Goal: Information Seeking & Learning: Find specific page/section

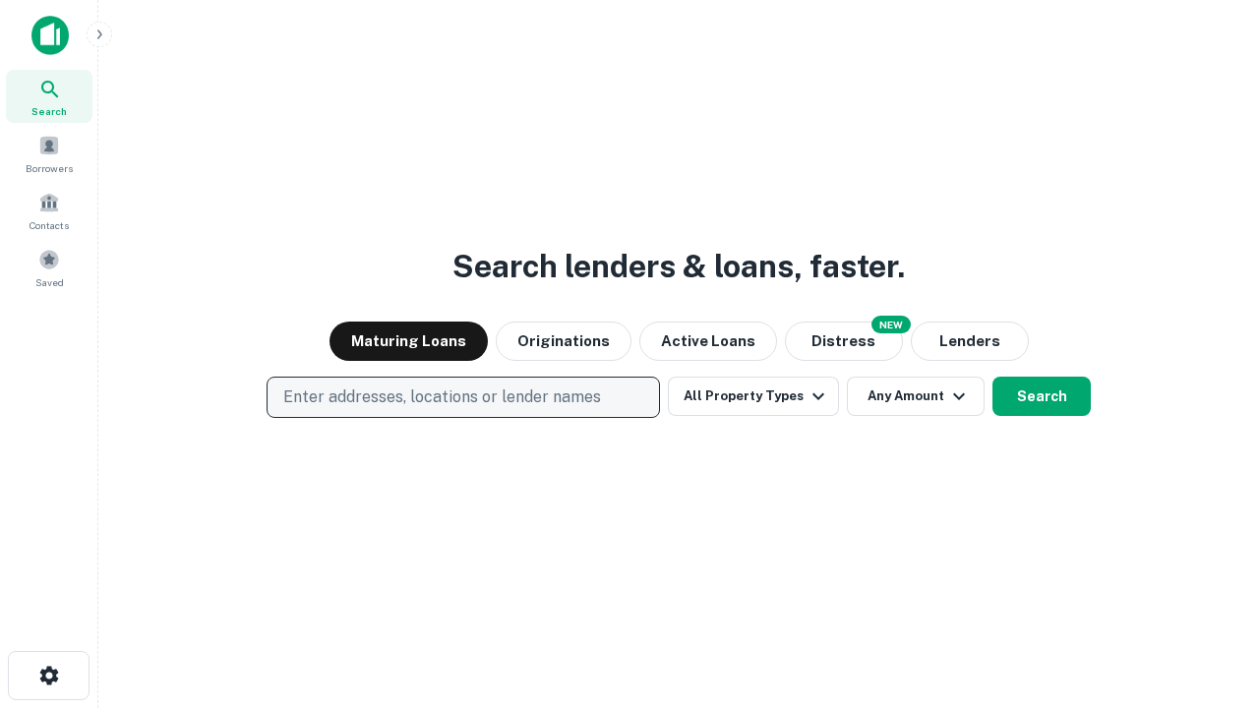
click at [462, 397] on p "Enter addresses, locations or lender names" at bounding box center [442, 398] width 318 height 24
type input "**********"
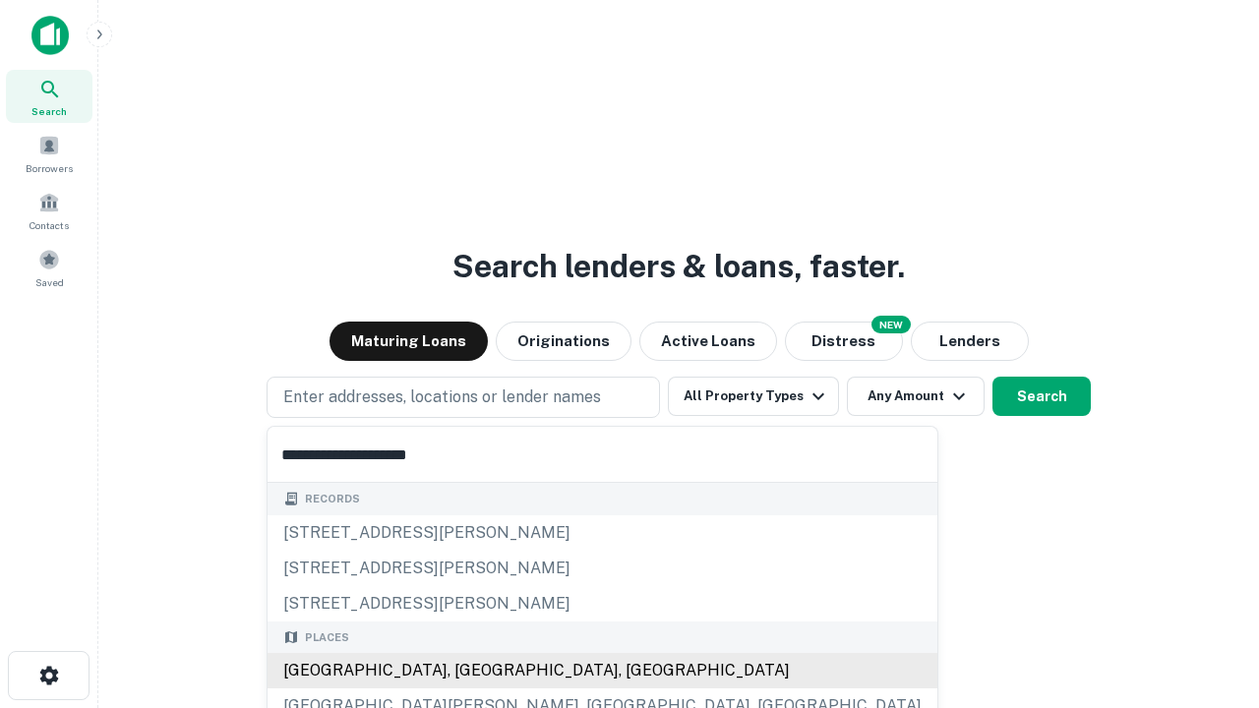
click at [470, 671] on div "[GEOGRAPHIC_DATA], [GEOGRAPHIC_DATA], [GEOGRAPHIC_DATA]" at bounding box center [603, 670] width 670 height 35
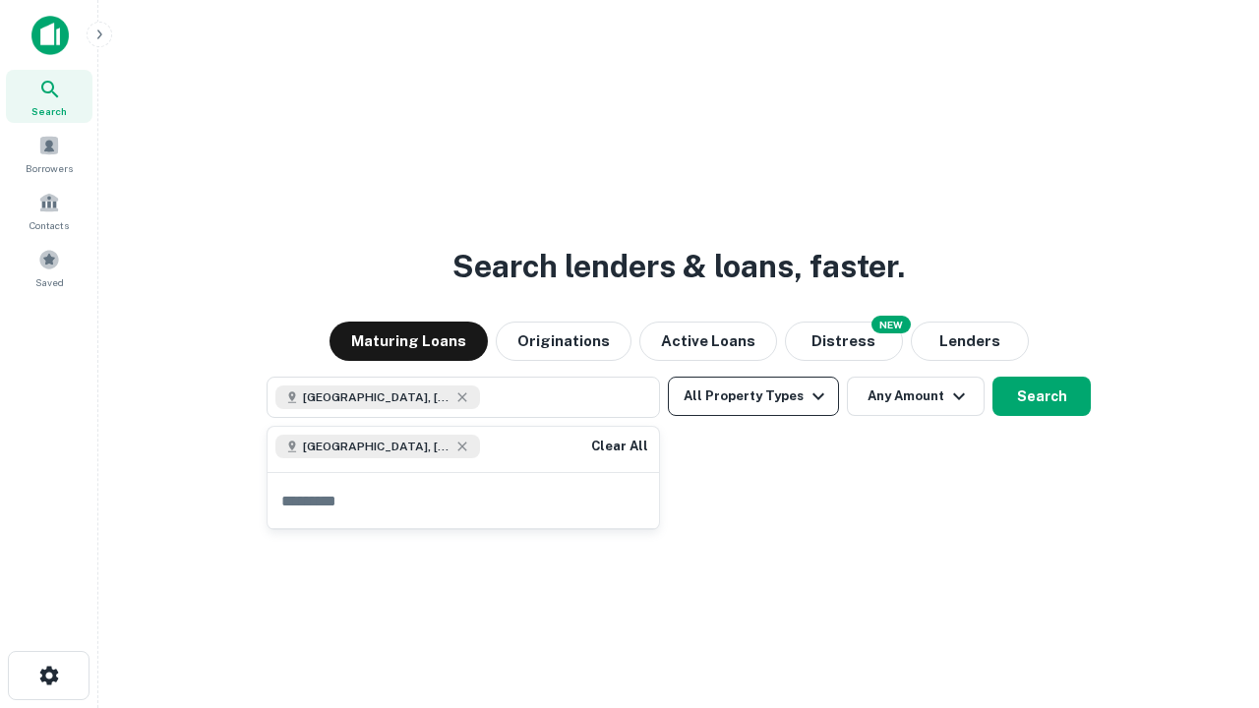
click at [753, 396] on button "All Property Types" at bounding box center [753, 396] width 171 height 39
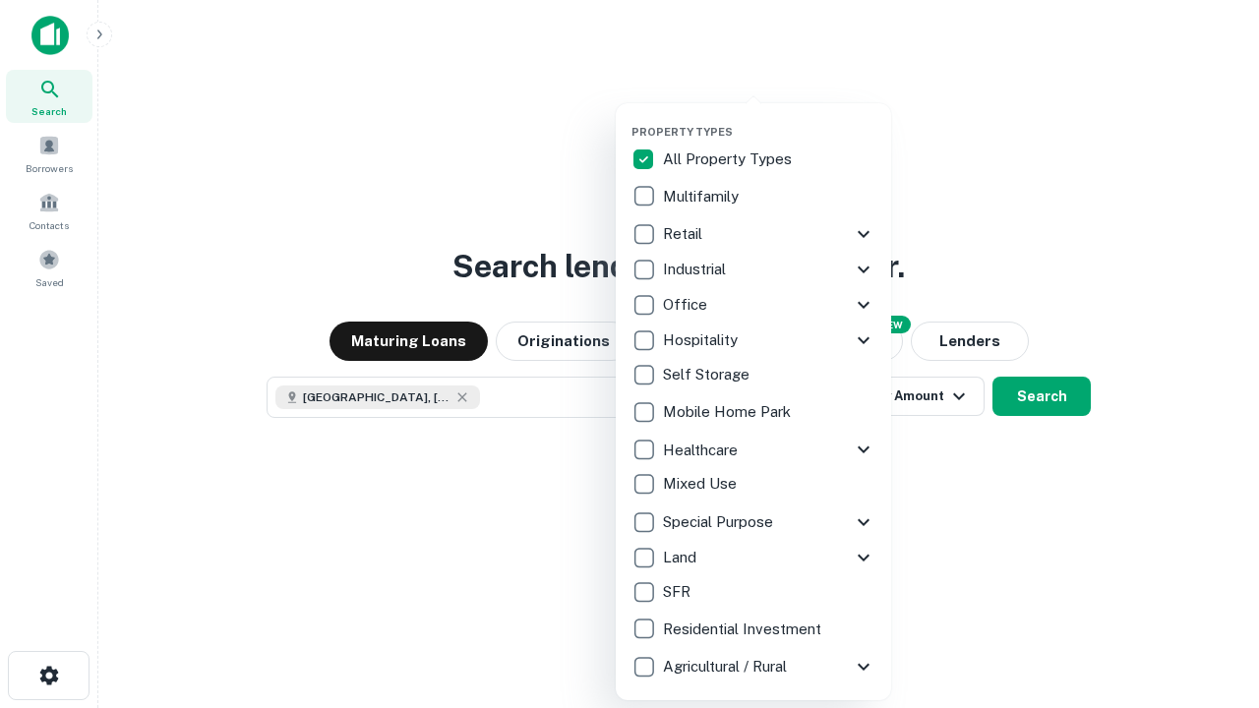
click at [769, 119] on button "button" at bounding box center [768, 119] width 275 height 1
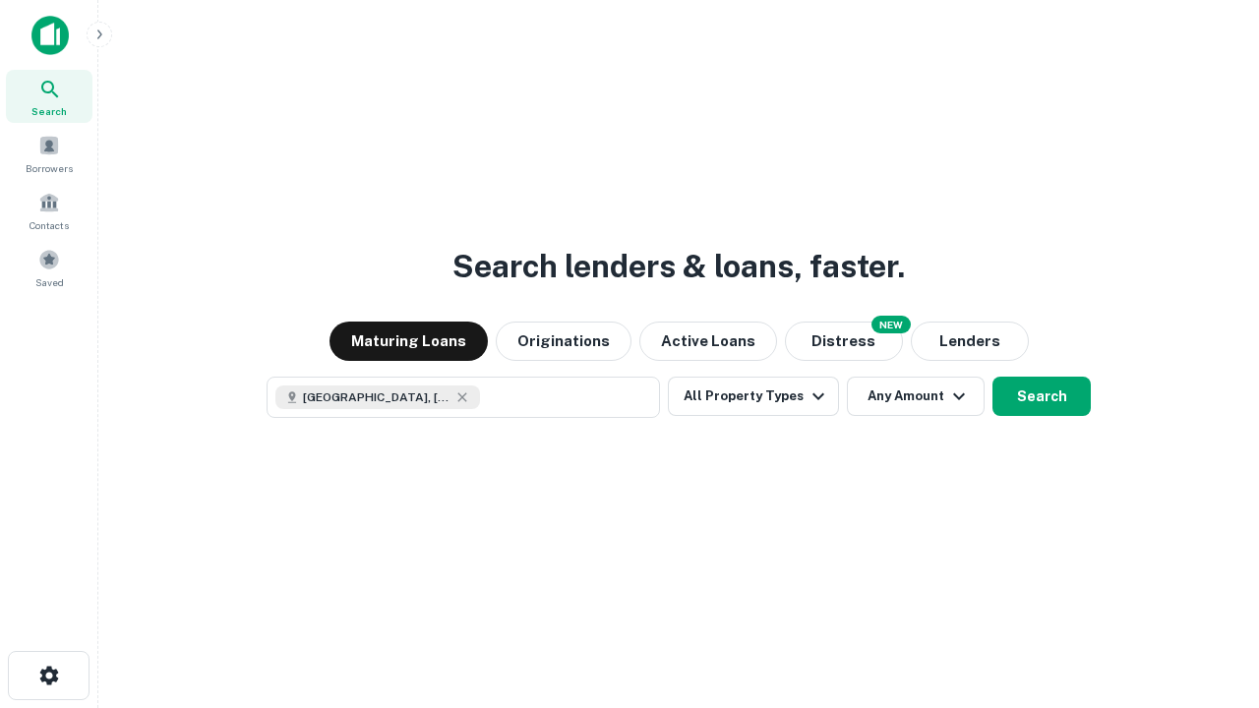
scroll to position [31, 0]
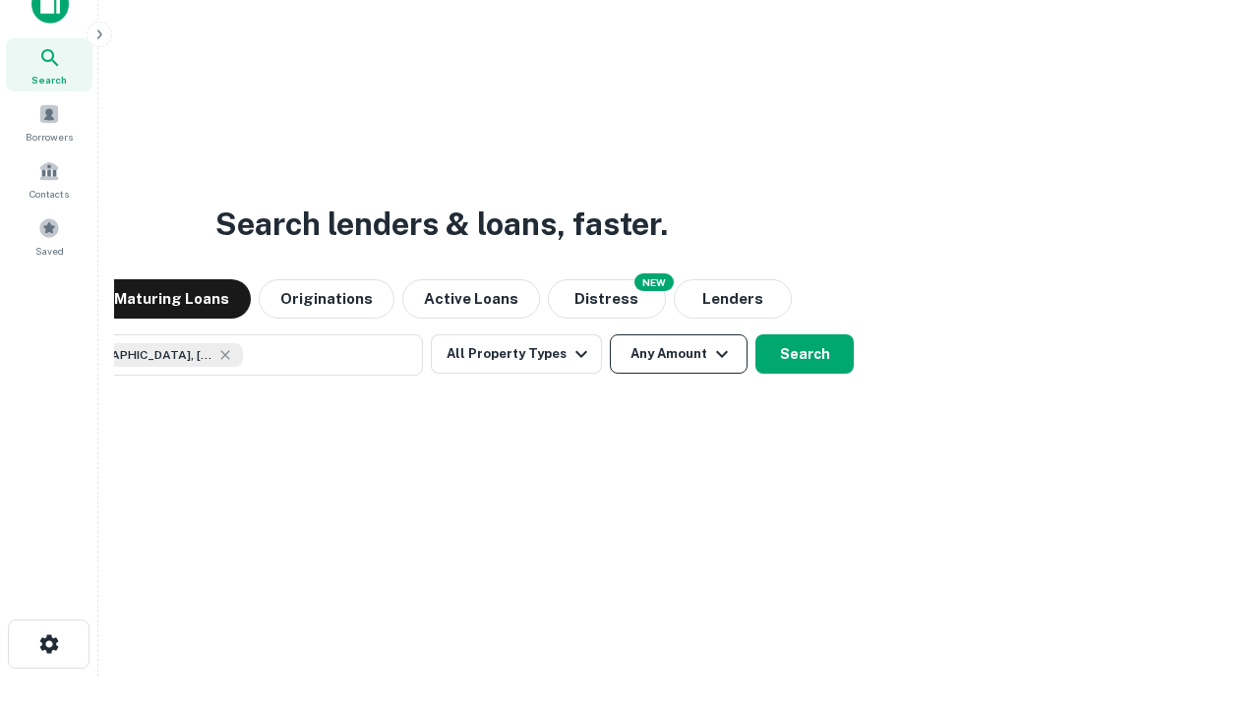
click at [610, 334] on button "Any Amount" at bounding box center [679, 353] width 138 height 39
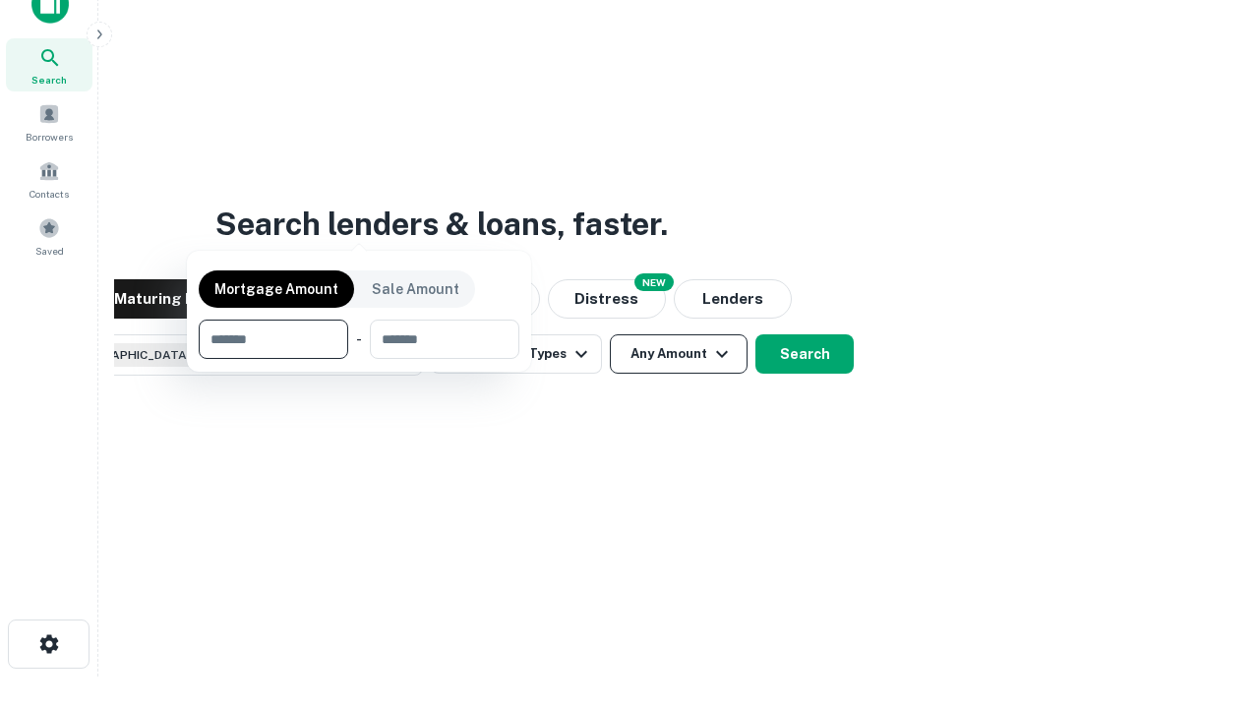
scroll to position [142, 557]
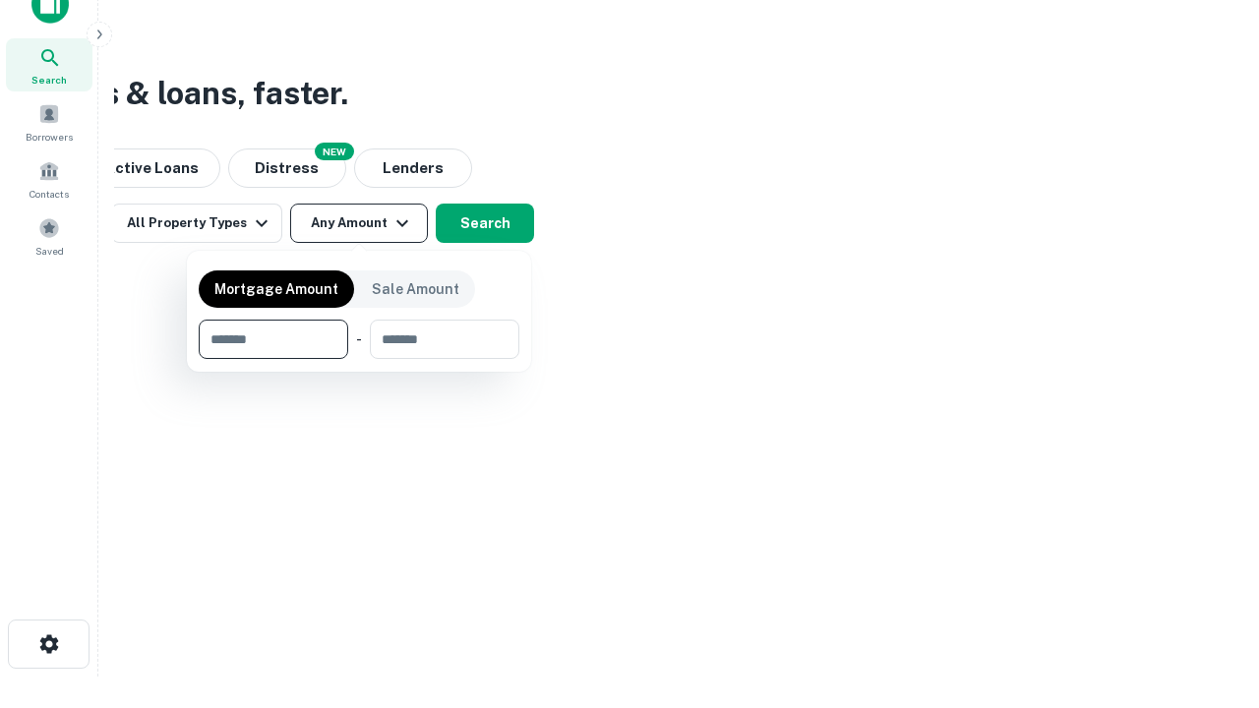
type input "*******"
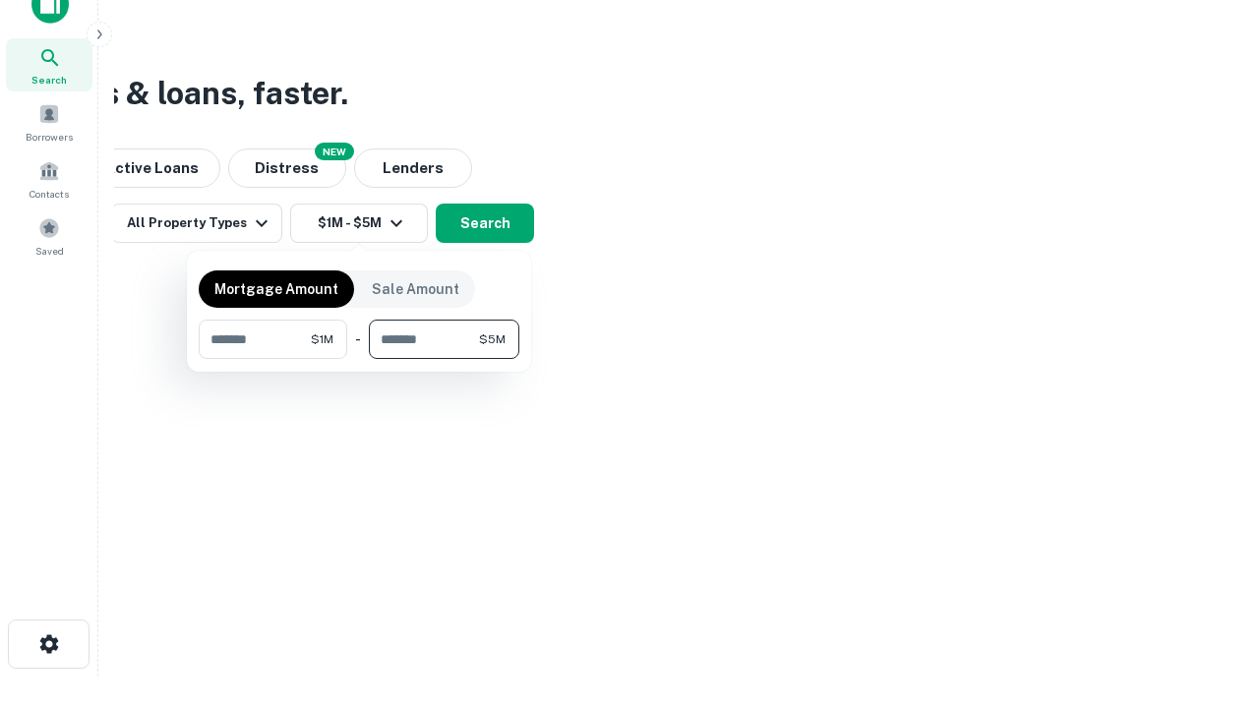
type input "*******"
click at [359, 359] on button "button" at bounding box center [359, 359] width 321 height 1
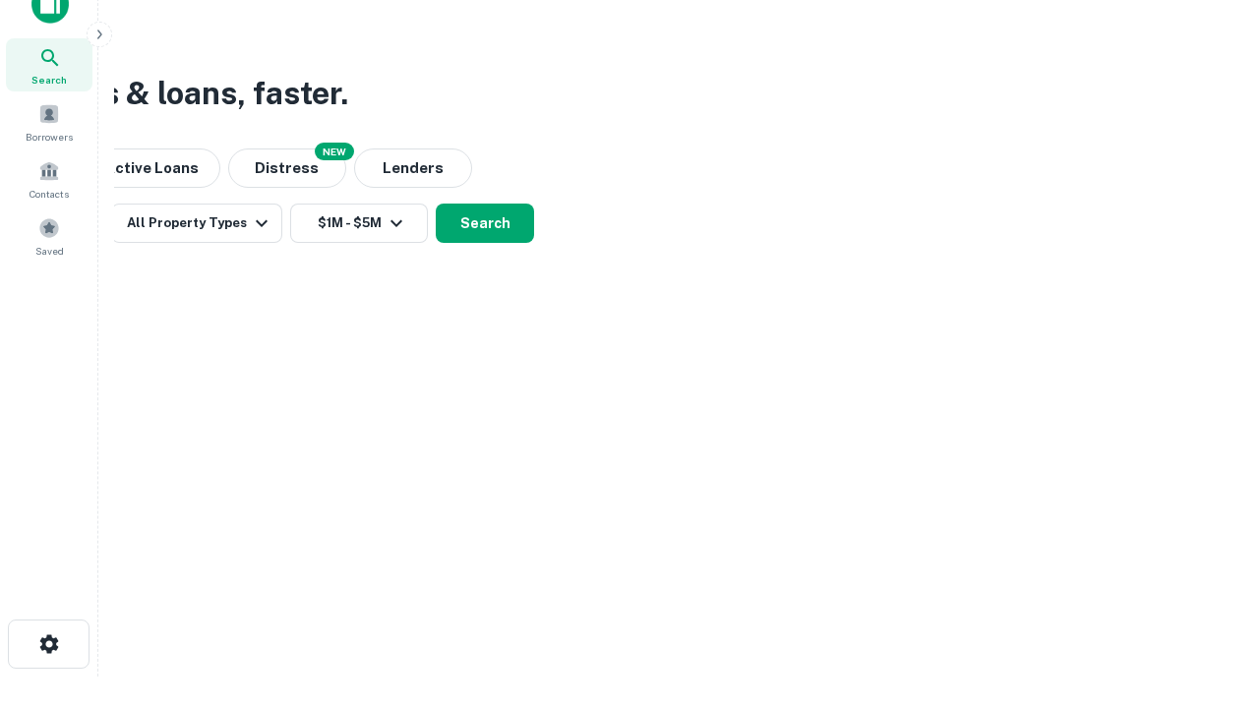
scroll to position [31, 0]
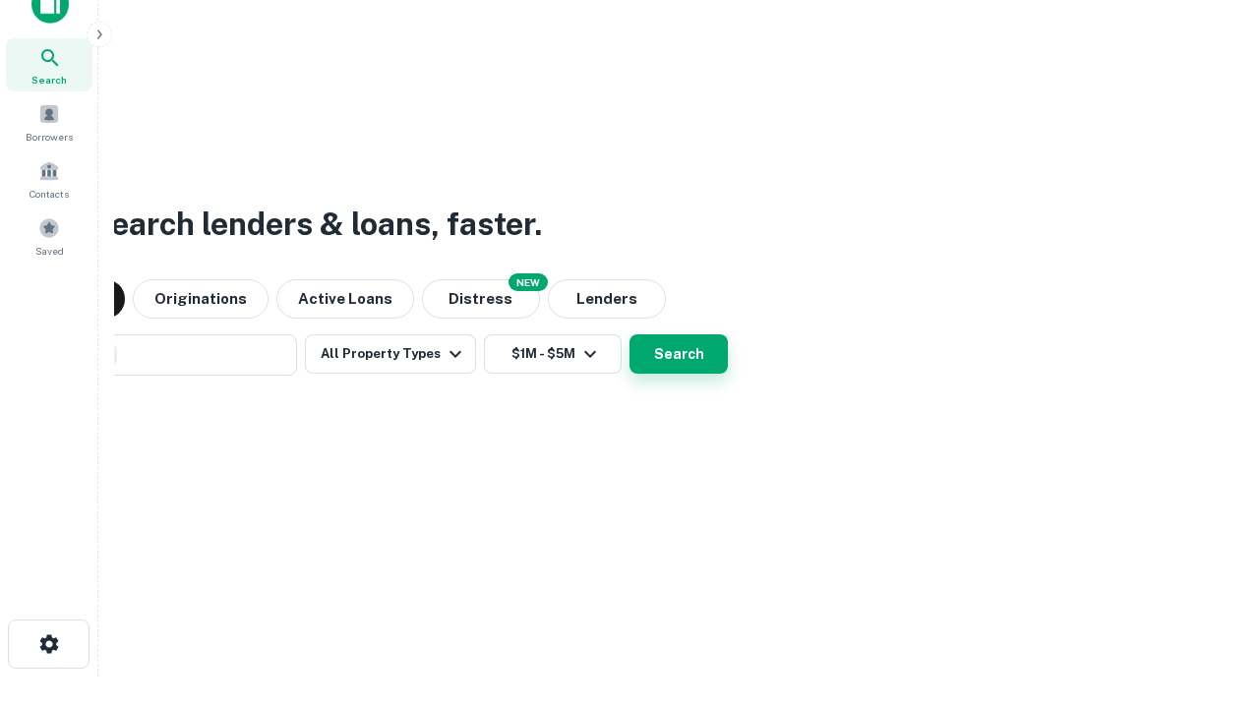
click at [629, 334] on button "Search" at bounding box center [678, 353] width 98 height 39
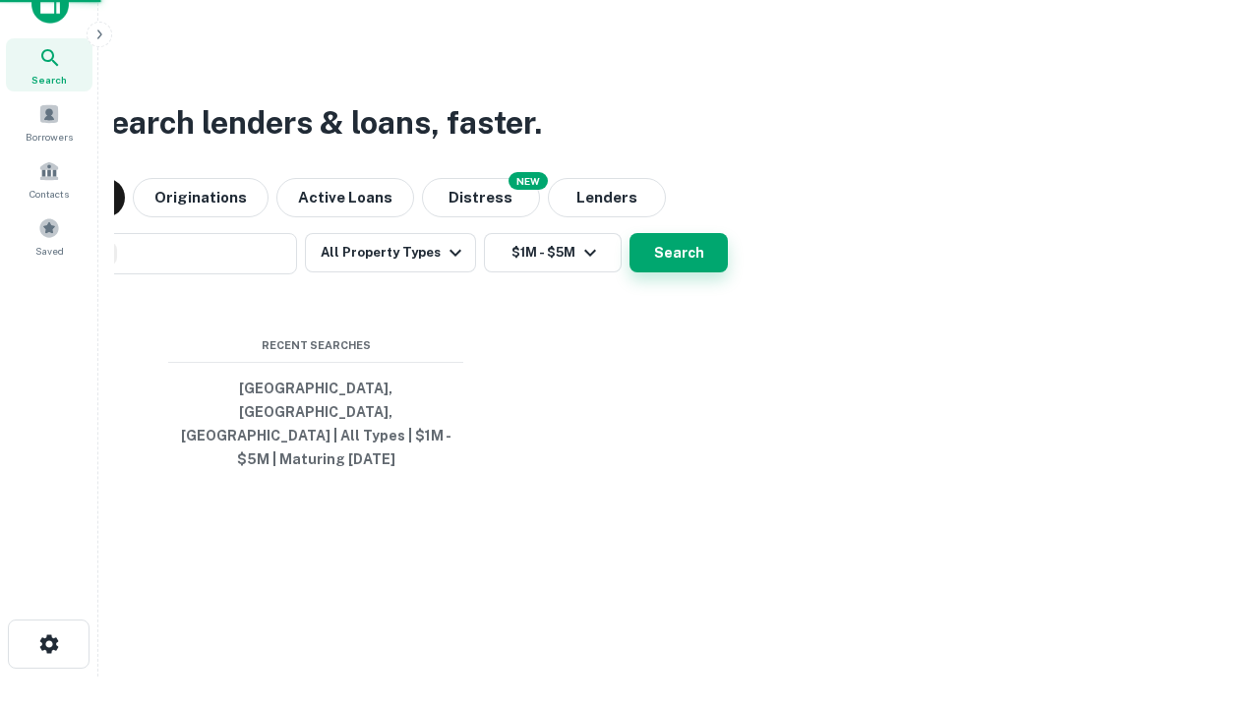
scroll to position [64, 557]
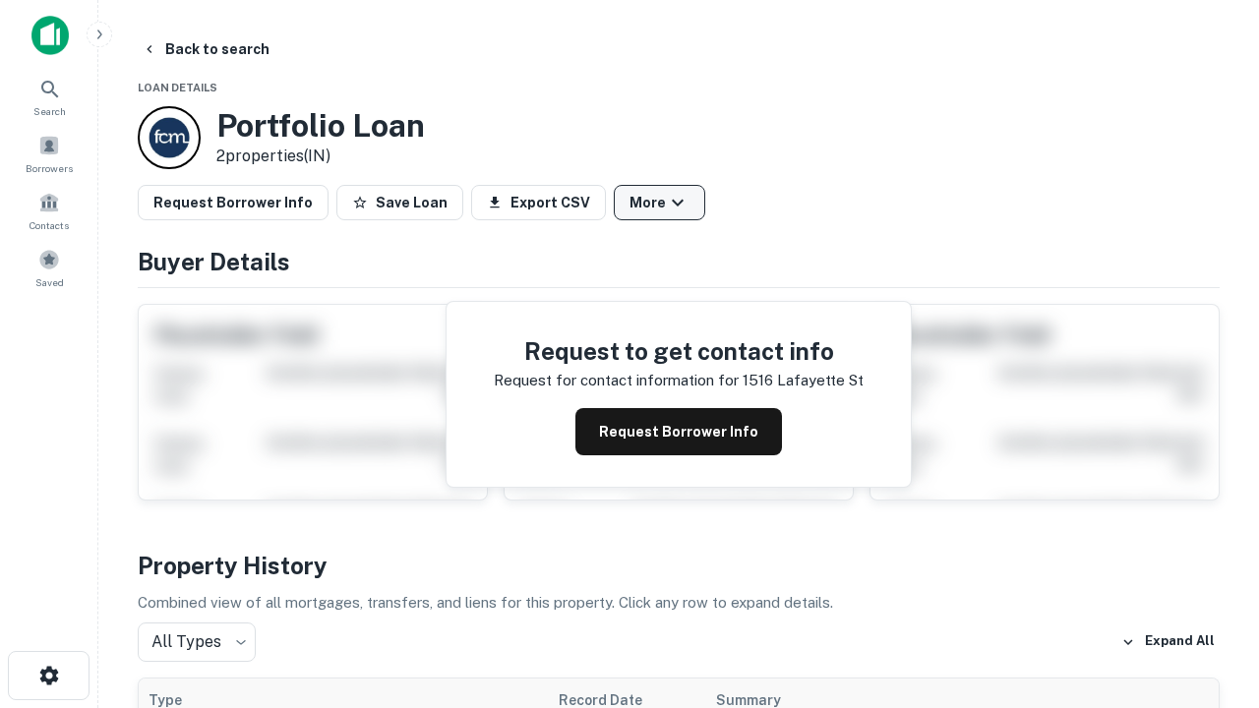
click at [659, 203] on button "More" at bounding box center [659, 202] width 91 height 35
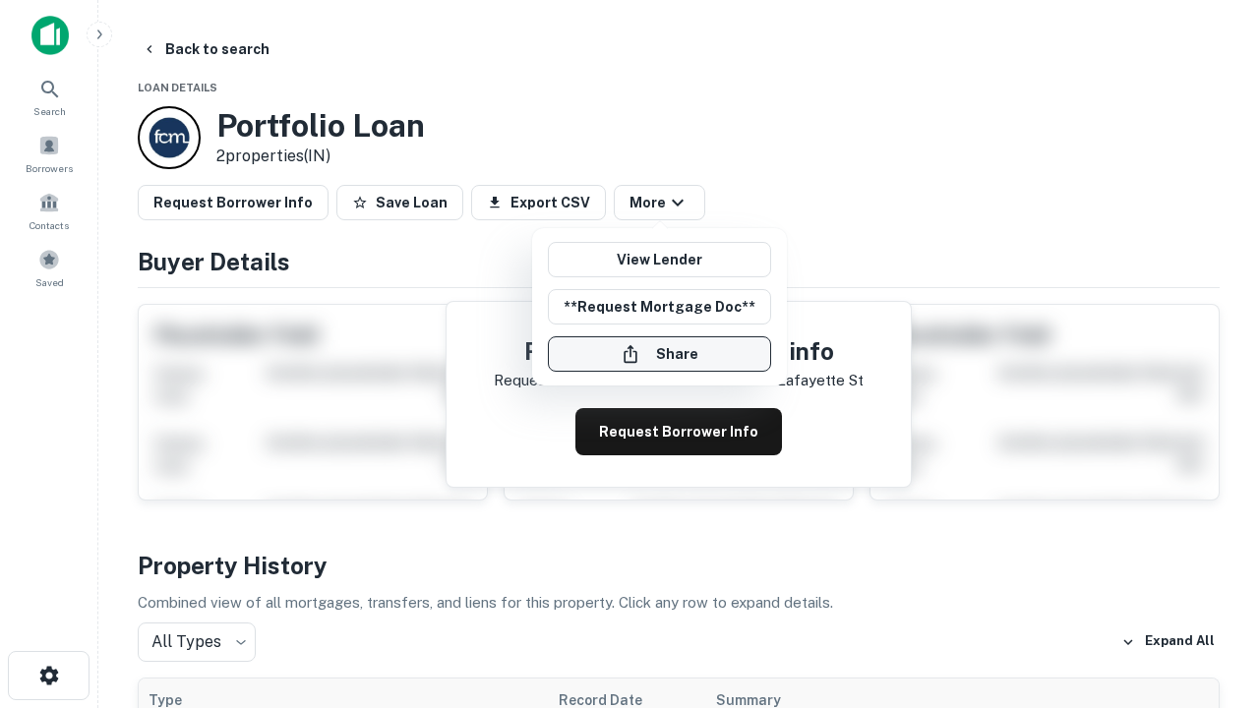
click at [659, 354] on button "Share" at bounding box center [659, 353] width 223 height 35
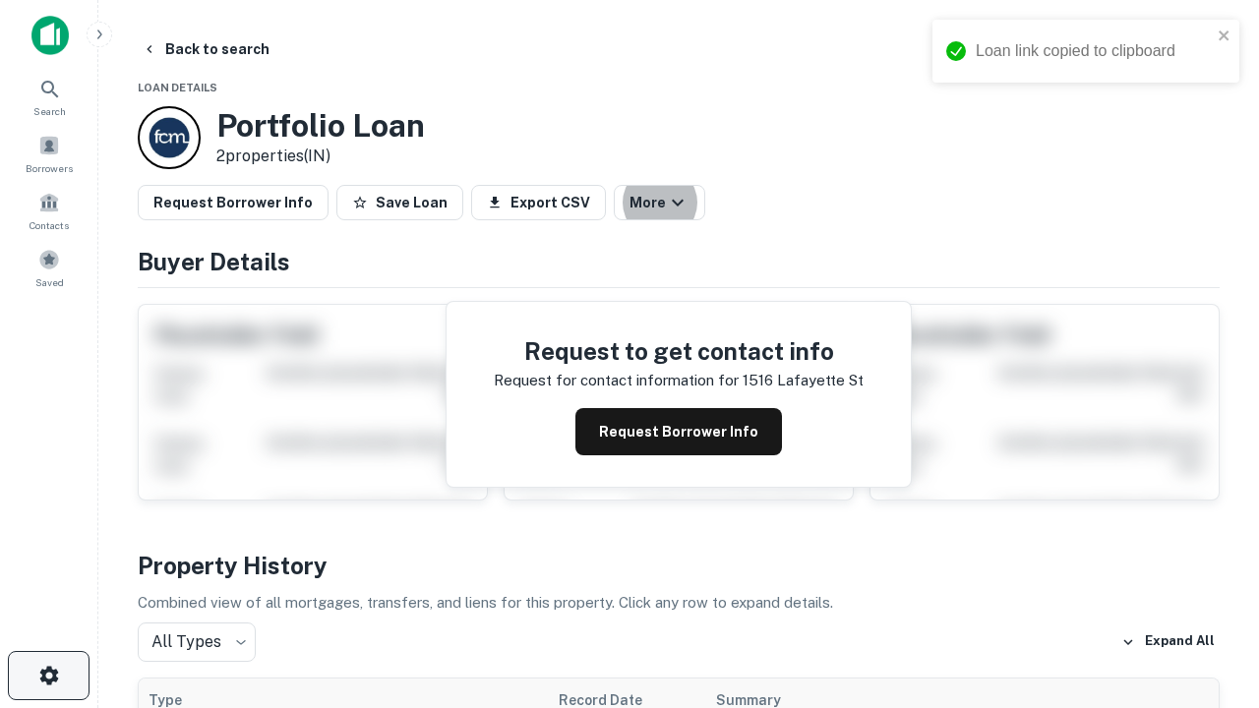
click at [48, 676] on icon "button" at bounding box center [49, 676] width 24 height 24
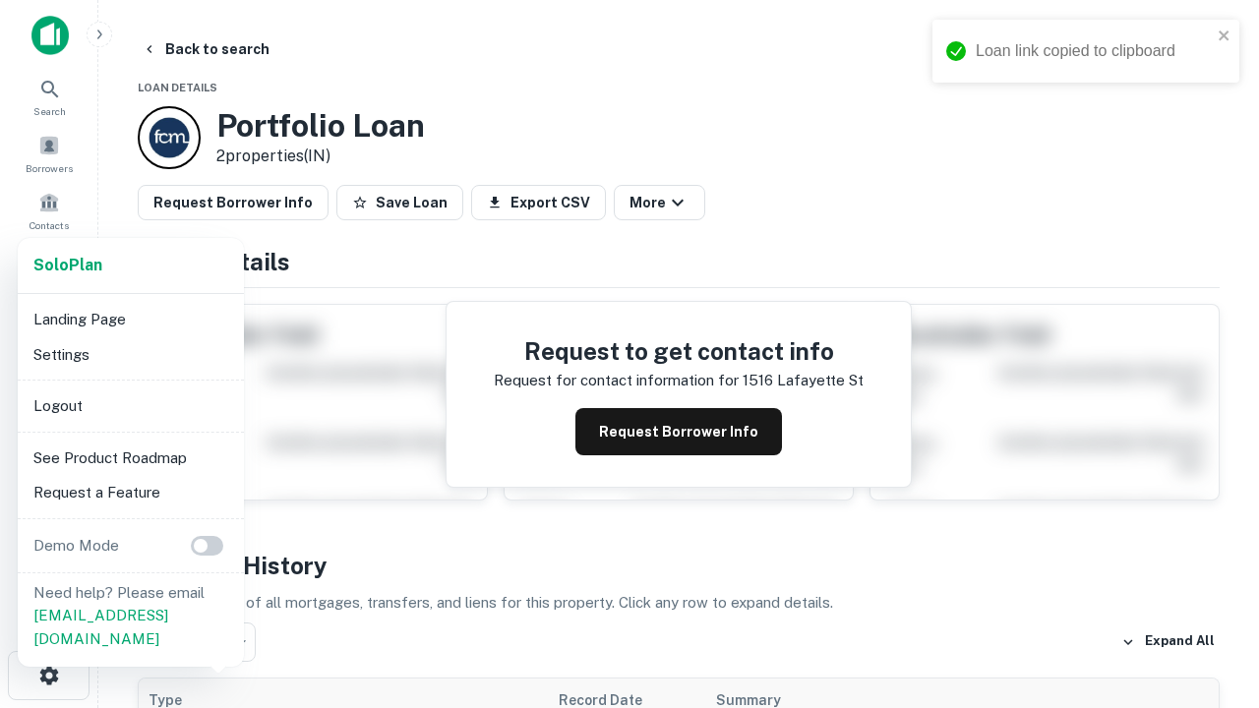
click at [130, 405] on li "Logout" at bounding box center [131, 406] width 210 height 35
